Goal: Transaction & Acquisition: Purchase product/service

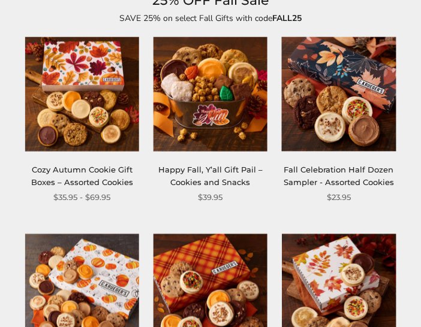
click at [231, 102] on img at bounding box center [210, 94] width 114 height 114
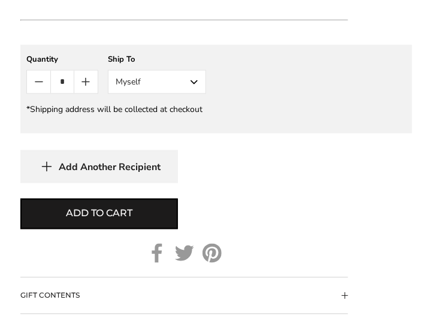
scroll to position [1124, 0]
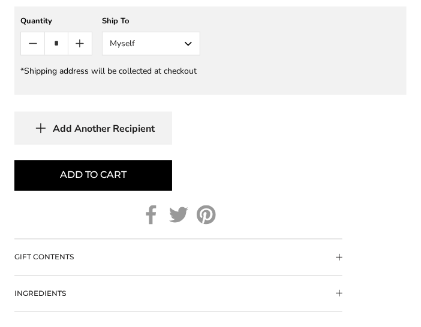
click at [151, 168] on button "Add to cart" at bounding box center [93, 176] width 158 height 31
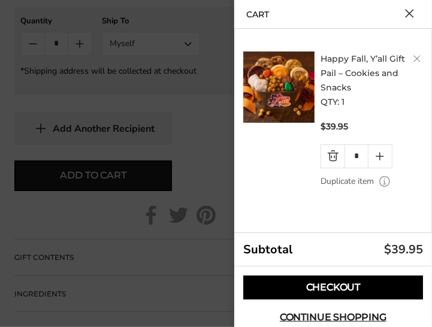
click at [351, 283] on link "Checkout" at bounding box center [333, 288] width 180 height 24
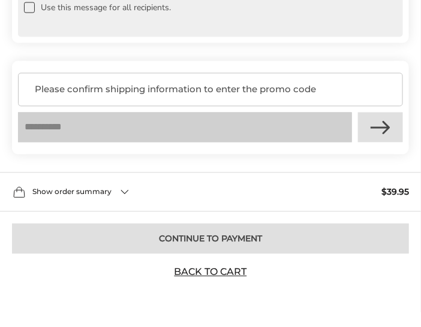
scroll to position [1217, 0]
click at [137, 100] on div "Please confirm shipping information to enter the promo code" at bounding box center [210, 90] width 385 height 34
click at [362, 130] on div "Your coupon has been successfully applied Apply" at bounding box center [210, 131] width 385 height 36
drag, startPoint x: 322, startPoint y: 109, endPoint x: 282, endPoint y: 85, distance: 46.0
click at [322, 108] on div "Please confirm shipping information to enter the promo code Your coupon is veri…" at bounding box center [210, 108] width 397 height 94
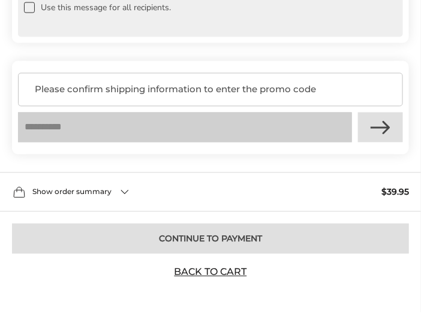
click at [282, 85] on span "Please confirm shipping information to enter the promo code" at bounding box center [213, 90] width 357 height 12
click at [131, 87] on span "Please confirm shipping information to enter the promo code" at bounding box center [213, 90] width 357 height 12
click at [152, 190] on div "Show order summary $39.95" at bounding box center [210, 193] width 421 height 40
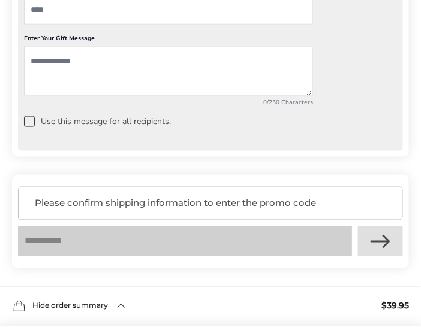
scroll to position [1094, 0]
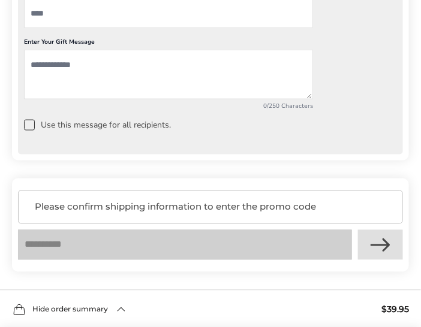
click at [94, 213] on span "Please confirm shipping information to enter the promo code" at bounding box center [213, 207] width 357 height 12
